Goal: Task Accomplishment & Management: Complete application form

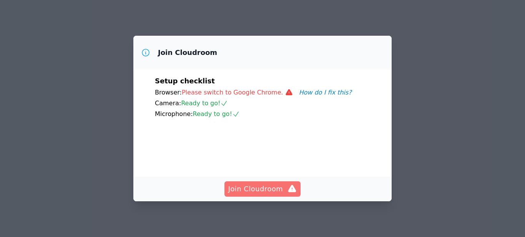
click at [246, 185] on span "Join Cloudroom" at bounding box center [262, 189] width 69 height 11
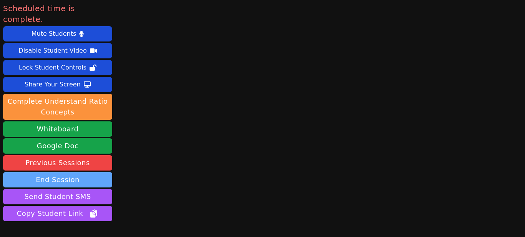
click at [70, 172] on button "End Session" at bounding box center [57, 179] width 109 height 15
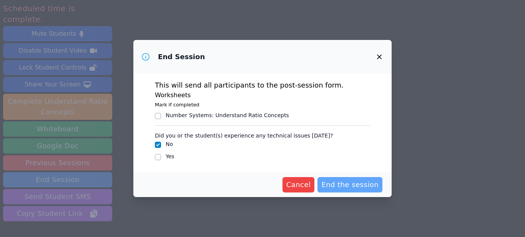
click at [340, 187] on span "End the session" at bounding box center [349, 185] width 57 height 11
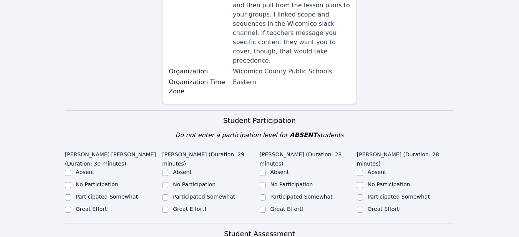
scroll to position [177, 0]
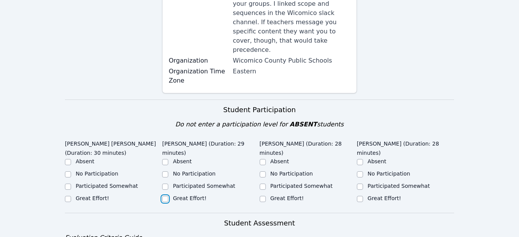
click at [163, 196] on input "Great Effort!" at bounding box center [165, 199] width 6 height 6
checkbox input "true"
click at [67, 196] on input "Great Effort!" at bounding box center [68, 199] width 6 height 6
checkbox input "true"
click at [262, 196] on input "Great Effort!" at bounding box center [263, 199] width 6 height 6
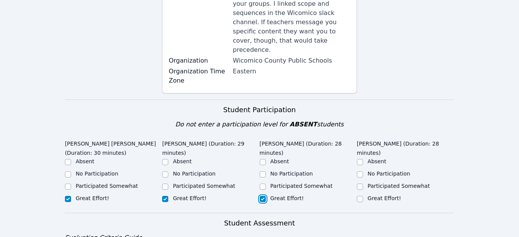
checkbox input "true"
click at [359, 196] on input "Great Effort!" at bounding box center [360, 199] width 6 height 6
checkbox input "true"
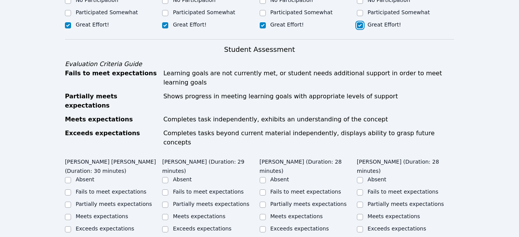
scroll to position [364, 0]
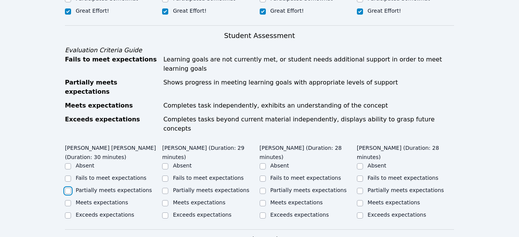
click at [67, 188] on input "Partially meets expectations" at bounding box center [68, 191] width 6 height 6
checkbox input "true"
click at [166, 188] on input "Partially meets expectations" at bounding box center [165, 191] width 6 height 6
checkbox input "true"
click at [262, 188] on input "Partially meets expectations" at bounding box center [263, 191] width 6 height 6
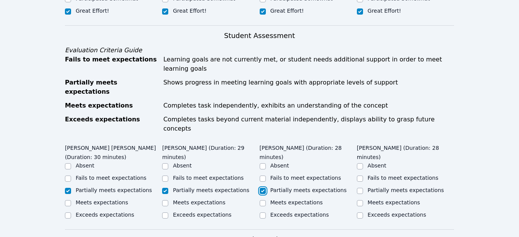
checkbox input "true"
click at [359, 188] on input "Partially meets expectations" at bounding box center [360, 191] width 6 height 6
checkbox input "true"
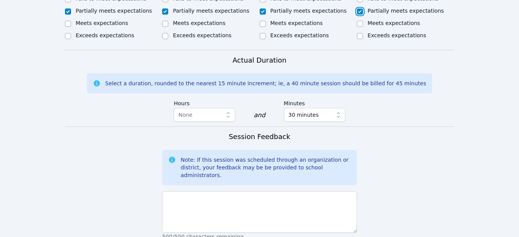
scroll to position [556, 0]
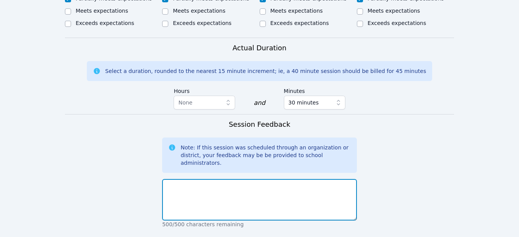
click at [175, 179] on textarea at bounding box center [259, 200] width 195 height 42
click at [279, 179] on textarea "Today's meeting went well; the students were" at bounding box center [259, 200] width 195 height 42
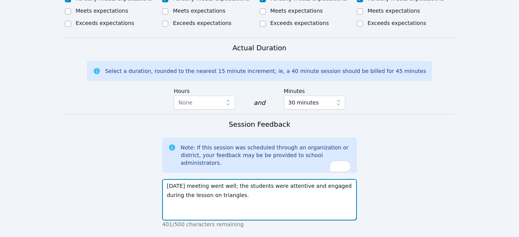
click at [228, 179] on textarea "Today's meeting went well; the students were attentive and engaged during the l…" at bounding box center [259, 200] width 195 height 42
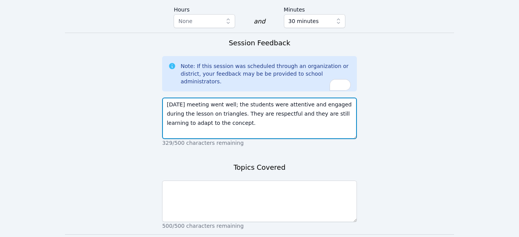
scroll to position [649, 0]
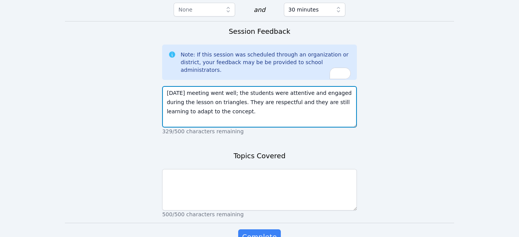
type textarea "Today's meeting went well; the students were attentive and engaged during the l…"
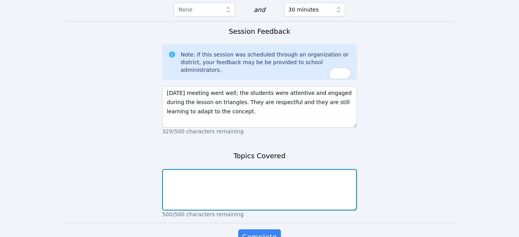
click at [179, 169] on textarea at bounding box center [259, 190] width 195 height 42
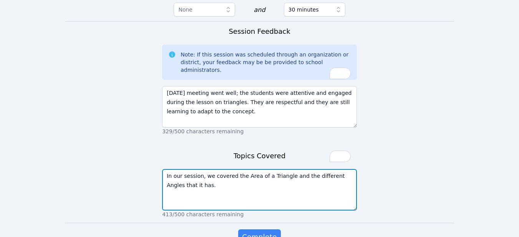
click at [185, 169] on textarea "In our session, we covered the Area of a Triangle and the different Angles that…" at bounding box center [259, 190] width 195 height 42
click at [285, 169] on textarea "In our session, we covered the Area of a Triangle and the different Angles that…" at bounding box center [259, 190] width 195 height 42
click at [214, 169] on textarea "In our session, we covered the Area of a Triangle and the different Angles that…" at bounding box center [259, 190] width 195 height 42
click at [319, 169] on textarea "In our session, we covered the Area of a Triangle and the different Angles that…" at bounding box center [259, 190] width 195 height 42
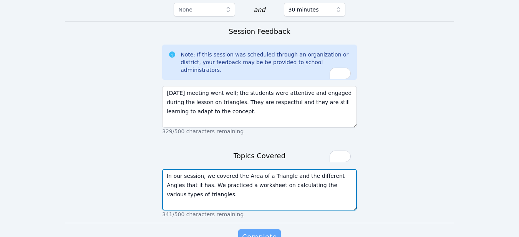
type textarea "In our session, we covered the Area of a Triangle and the different Angles that…"
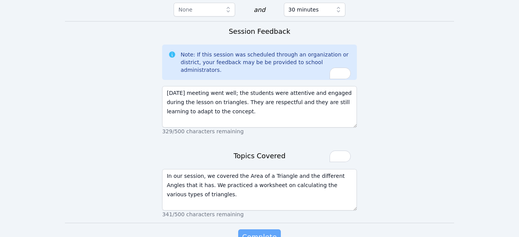
click at [259, 232] on span "Complete" at bounding box center [259, 237] width 35 height 11
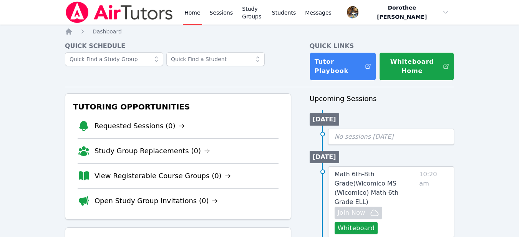
click at [259, 196] on li "Open Study Group Invitations (0)" at bounding box center [178, 200] width 201 height 25
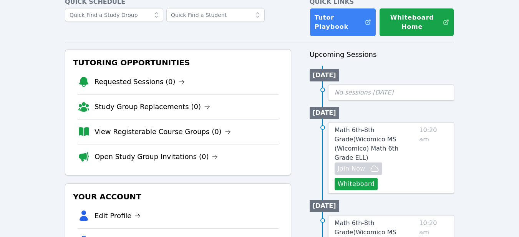
scroll to position [43, 0]
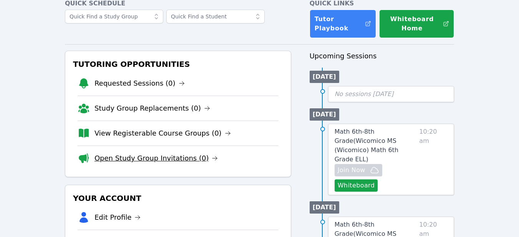
click at [170, 158] on link "Open Study Group Invitations (0)" at bounding box center [157, 158] width 124 height 11
